Goal: Check status: Check status

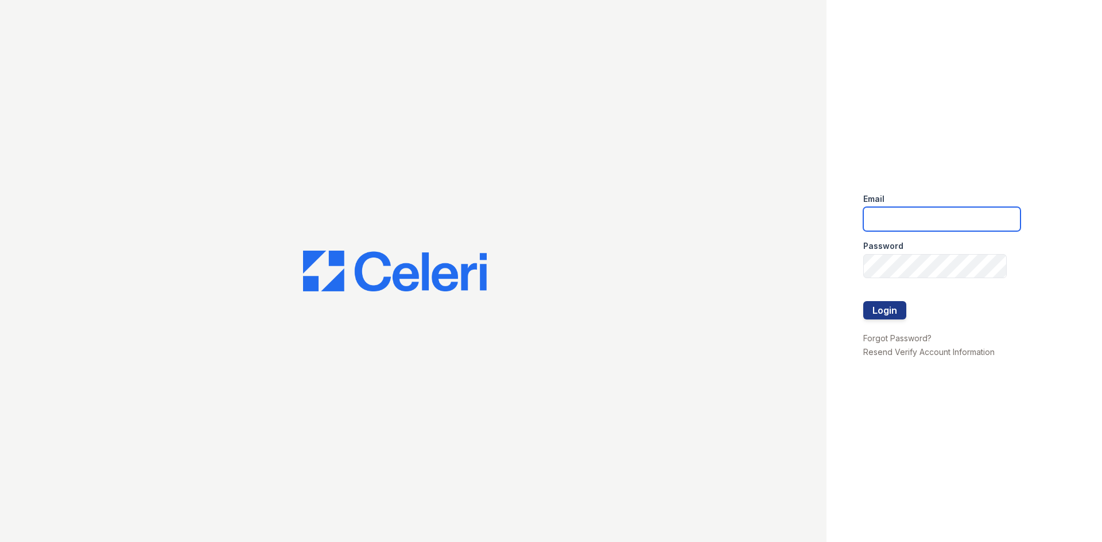
click at [919, 222] on input "email" at bounding box center [941, 219] width 157 height 24
type input "[EMAIL_ADDRESS][DOMAIN_NAME]"
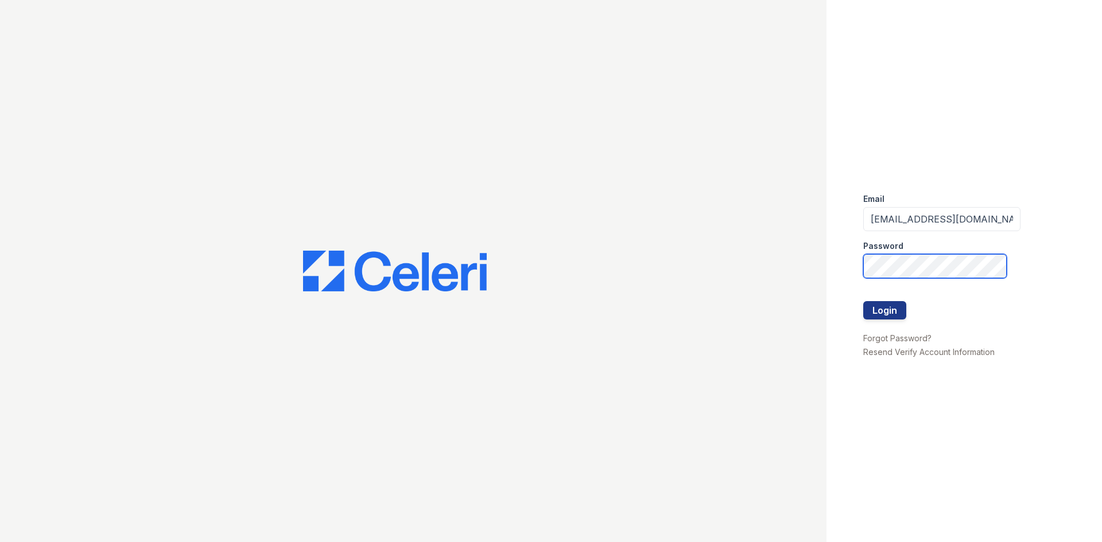
click at [863, 301] on button "Login" at bounding box center [884, 310] width 43 height 18
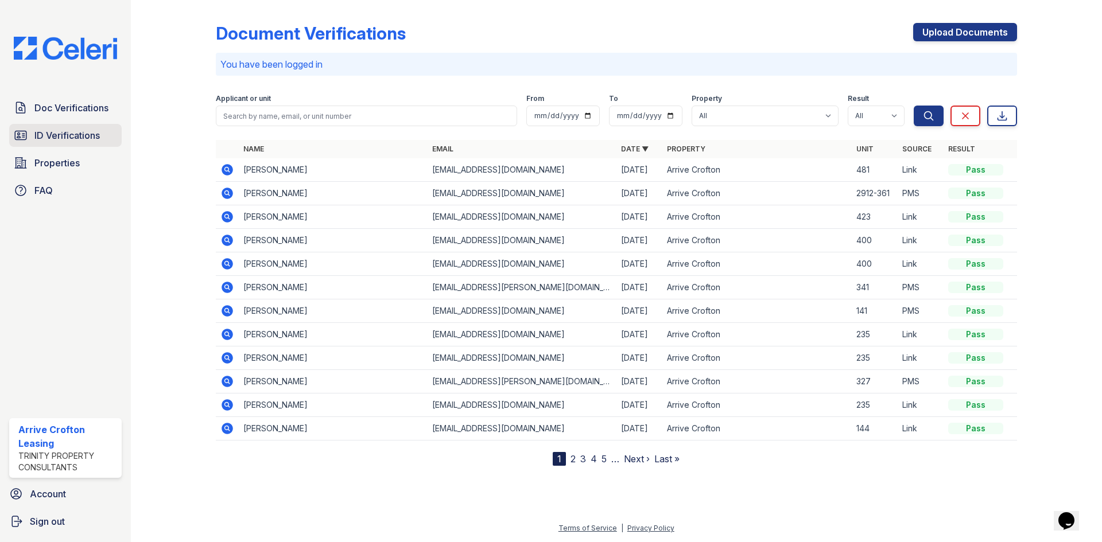
click at [91, 142] on span "ID Verifications" at bounding box center [66, 136] width 65 height 14
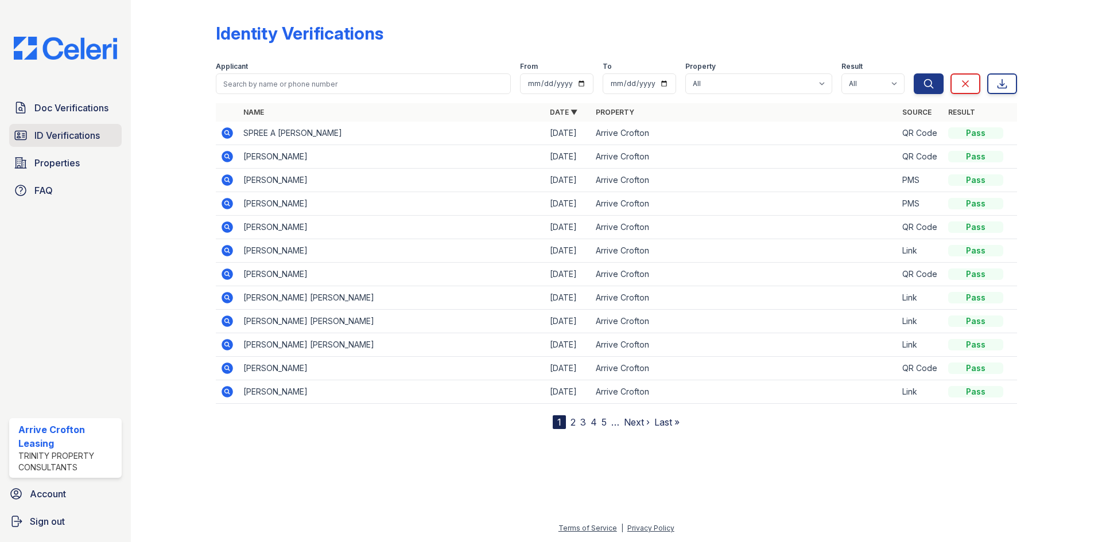
click at [43, 136] on span "ID Verifications" at bounding box center [66, 136] width 65 height 14
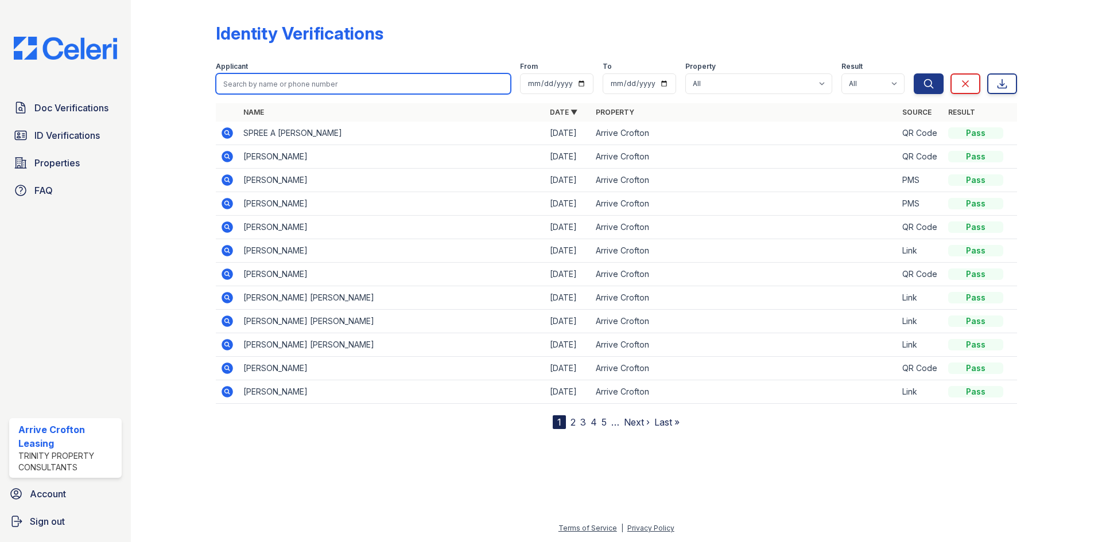
click at [270, 78] on input "search" at bounding box center [363, 83] width 295 height 21
type input "rachel arias"
click at [914, 73] on button "Search" at bounding box center [929, 83] width 30 height 21
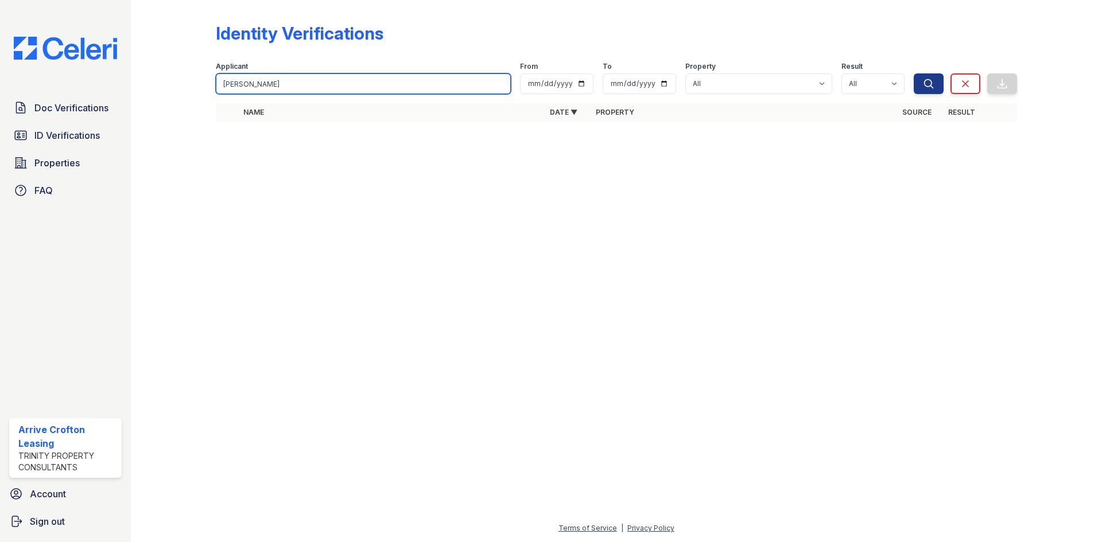
click at [502, 86] on input "rachel arias" at bounding box center [363, 83] width 295 height 21
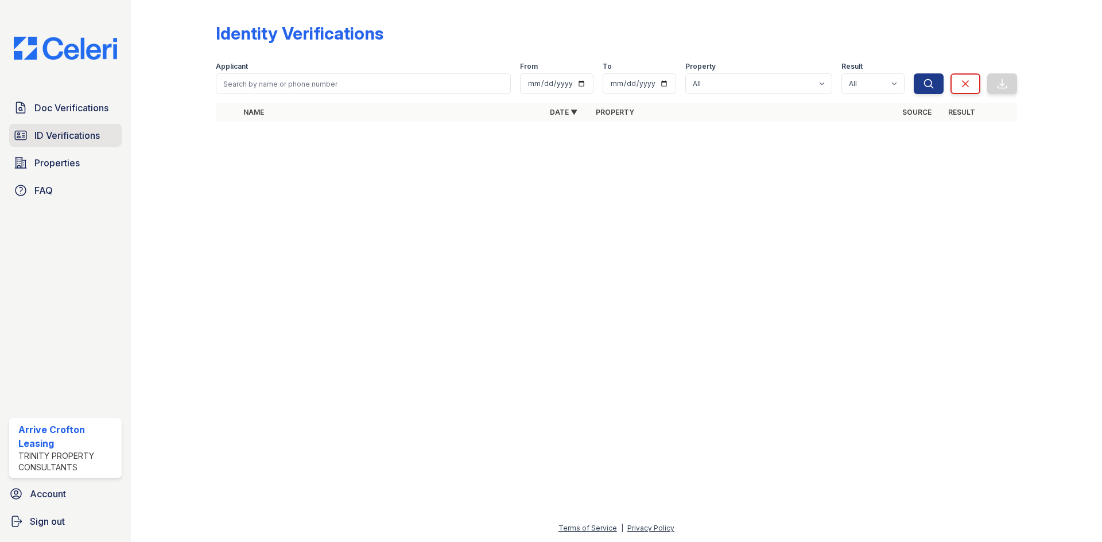
click at [37, 136] on span "ID Verifications" at bounding box center [66, 136] width 65 height 14
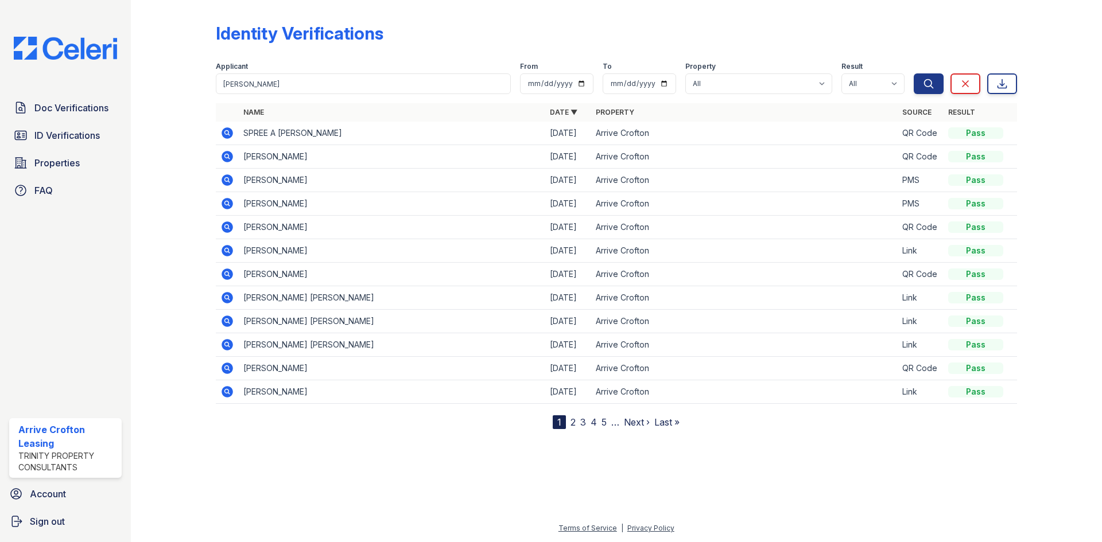
click at [37, 136] on span "ID Verifications" at bounding box center [66, 136] width 65 height 14
click at [310, 75] on input "search" at bounding box center [363, 83] width 295 height 21
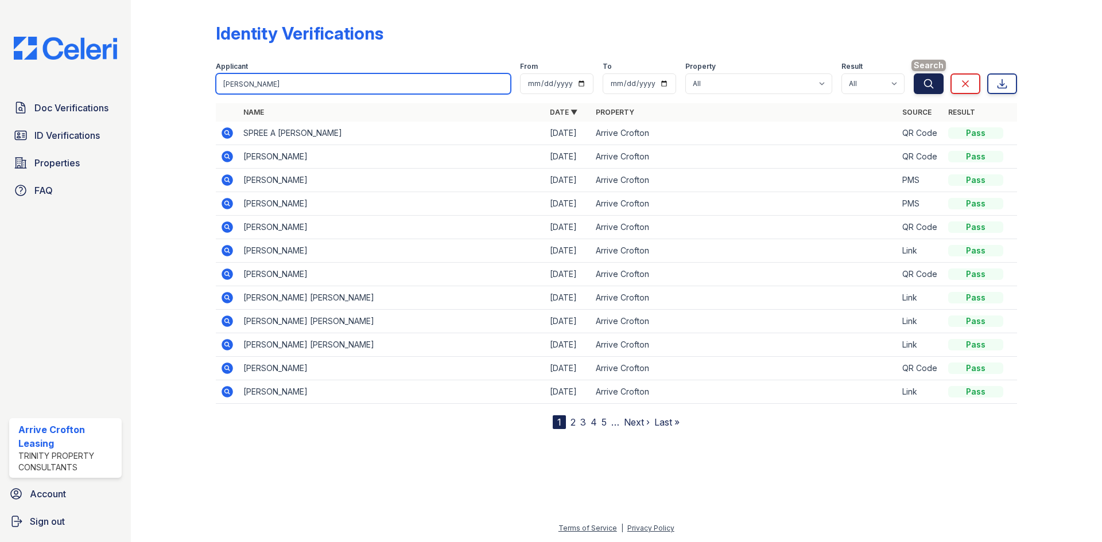
type input "rachel"
click at [934, 76] on button "Search" at bounding box center [929, 83] width 30 height 21
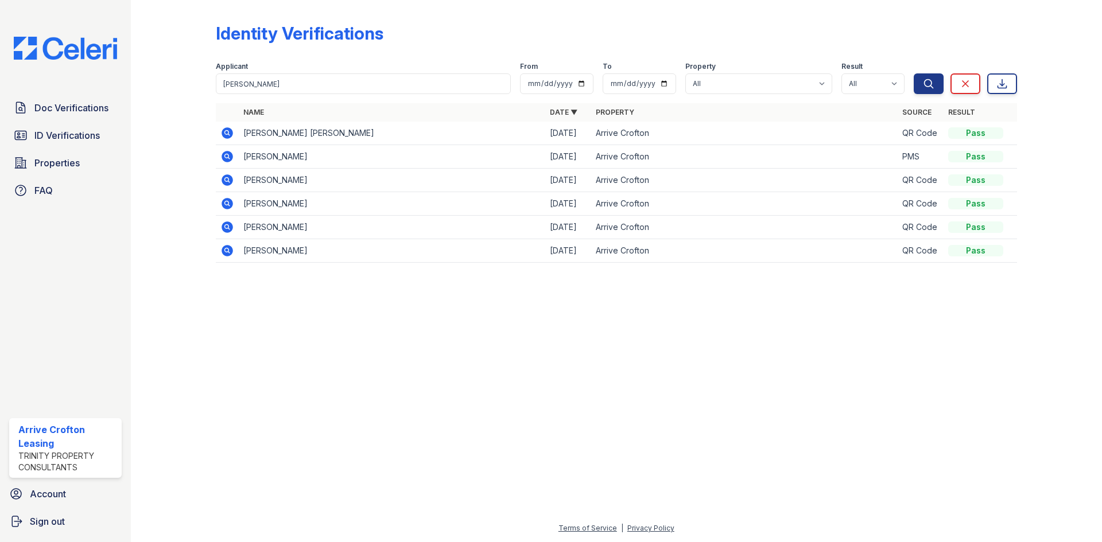
click at [227, 151] on icon at bounding box center [227, 157] width 14 height 14
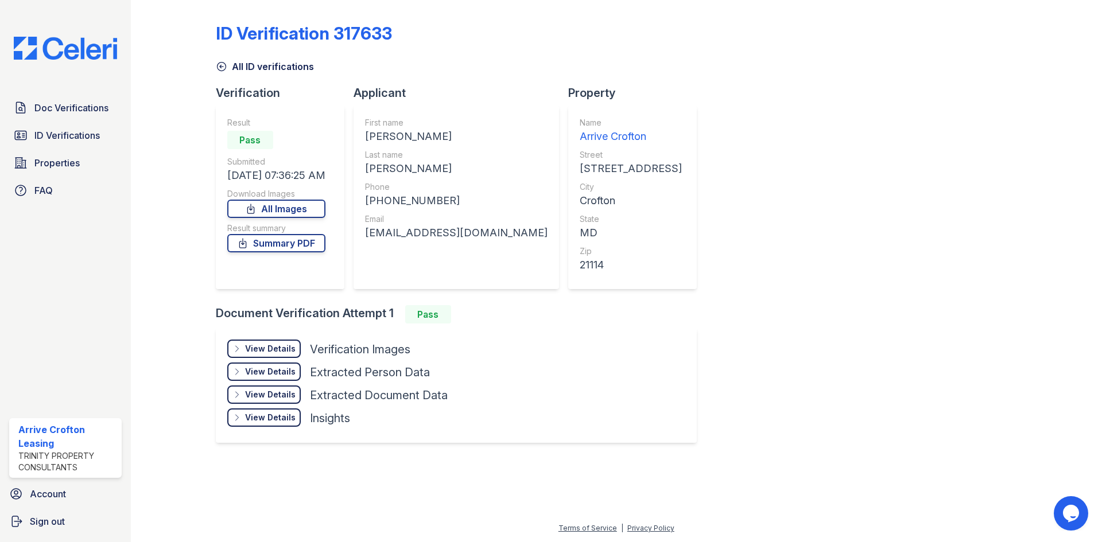
click at [264, 346] on div "View Details" at bounding box center [270, 348] width 51 height 11
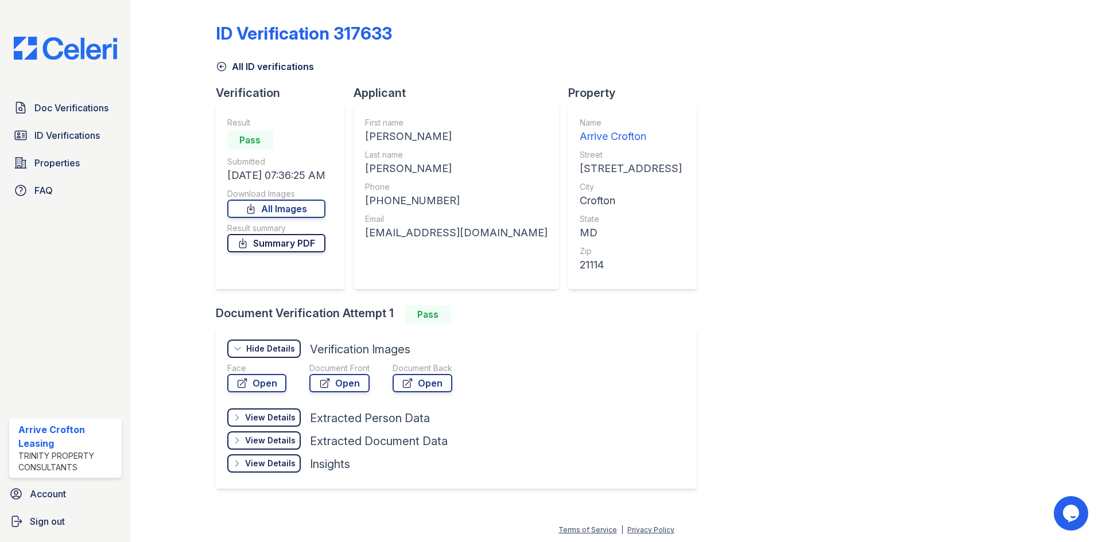
click at [272, 234] on link "Summary PDF" at bounding box center [276, 243] width 98 height 18
